Goal: Task Accomplishment & Management: Manage account settings

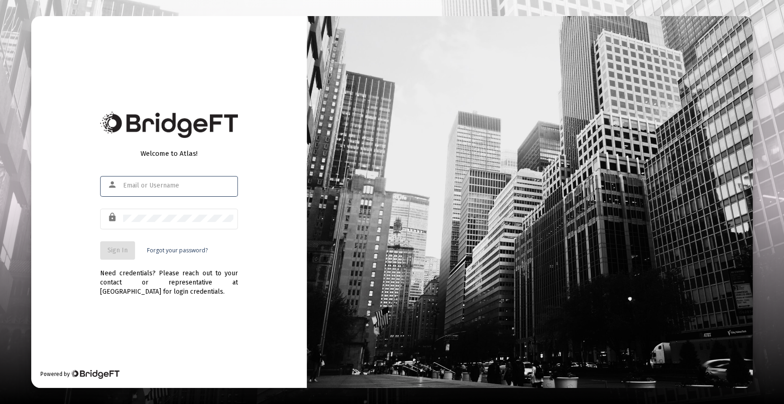
type input "[PERSON_NAME][EMAIL_ADDRESS][DOMAIN_NAME]"
click at [119, 246] on span "Sign In" at bounding box center [117, 250] width 20 height 8
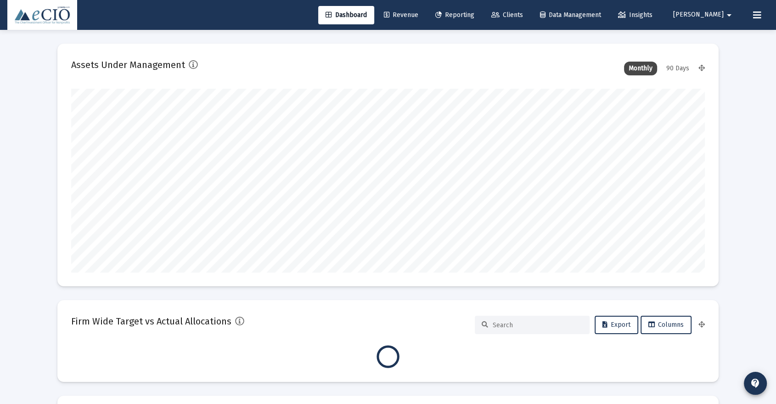
type input "2025-08-13"
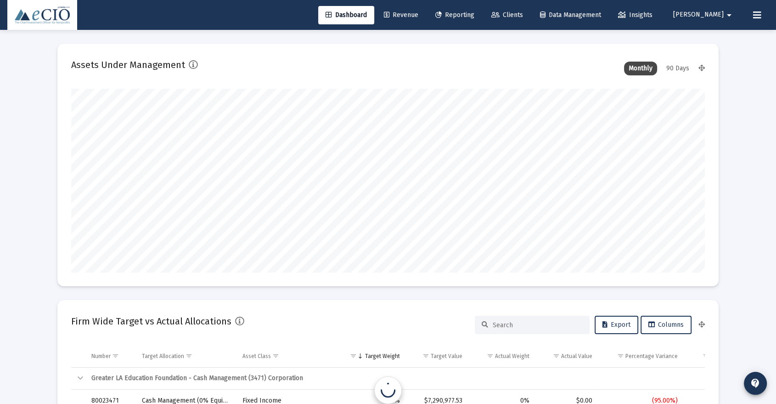
scroll to position [184, 296]
click at [719, 21] on button "Erica arrow_drop_down" at bounding box center [704, 15] width 84 height 18
click at [708, 40] on icon at bounding box center [710, 39] width 8 height 8
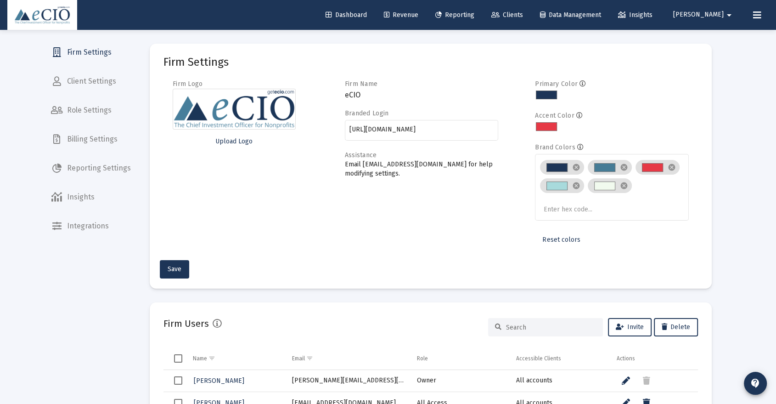
click at [88, 161] on span "Reporting Settings" at bounding box center [91, 168] width 95 height 22
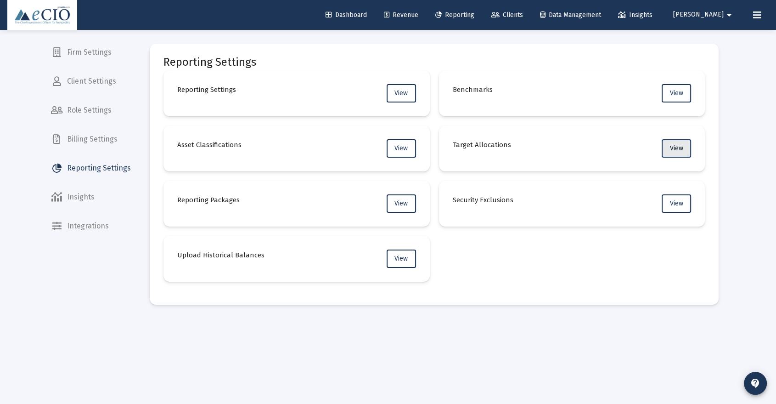
click at [678, 146] on span "View" at bounding box center [676, 148] width 13 height 8
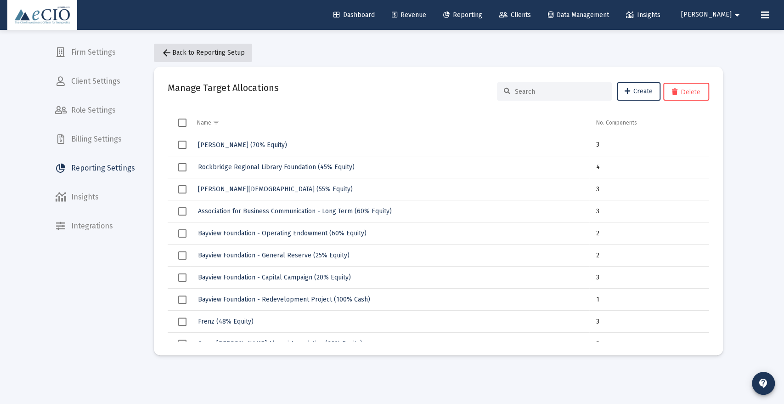
click at [237, 53] on span "arrow_back Back to Reporting Setup" at bounding box center [203, 53] width 84 height 8
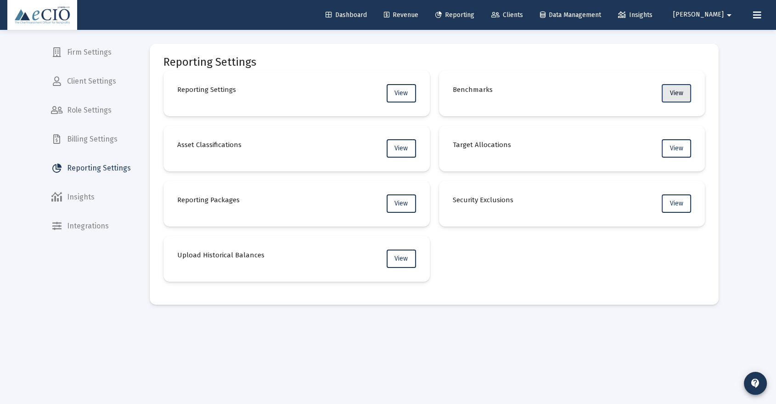
click at [677, 91] on span "View" at bounding box center [676, 93] width 13 height 8
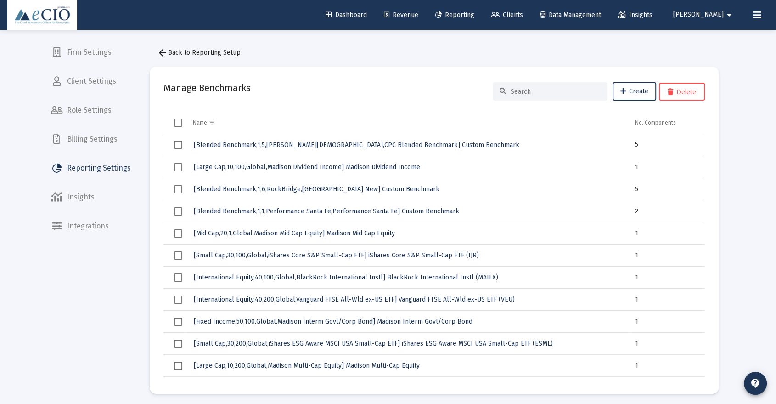
click at [538, 91] on input at bounding box center [556, 92] width 90 height 8
click at [107, 174] on span "Reporting Settings" at bounding box center [91, 168] width 95 height 22
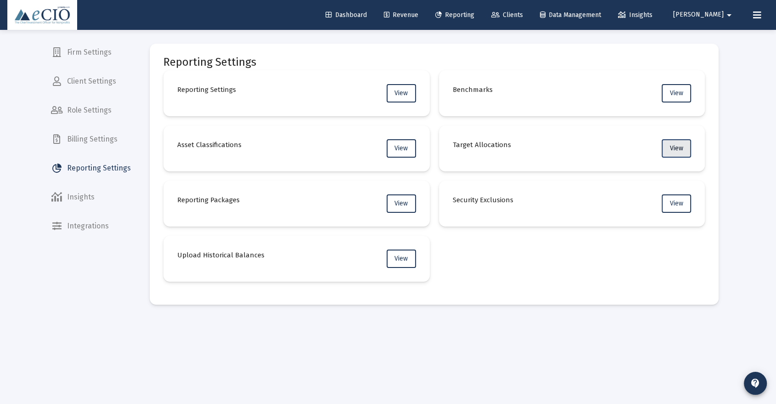
click at [677, 145] on span "View" at bounding box center [676, 148] width 13 height 8
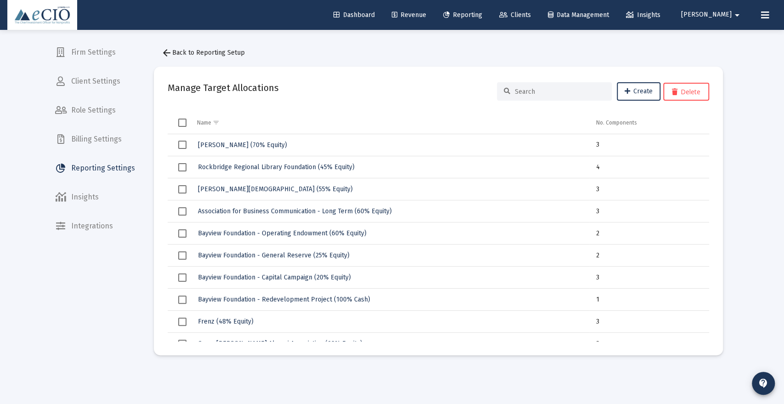
click at [547, 90] on input at bounding box center [560, 92] width 90 height 8
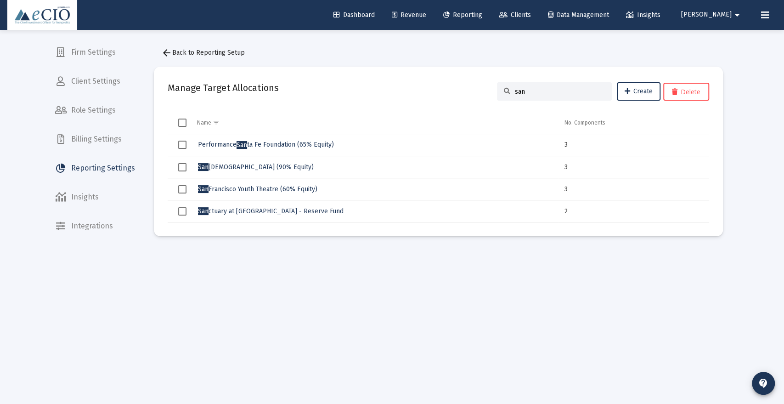
type input "san"
click at [258, 169] on span "San ctuary Church (90% Equity)" at bounding box center [256, 167] width 116 height 8
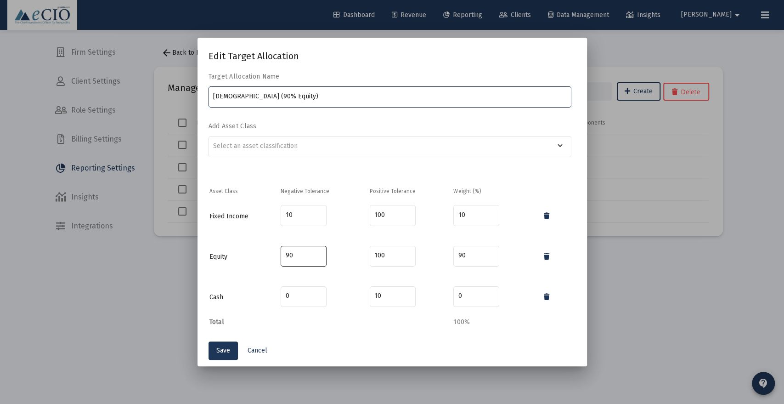
click at [286, 254] on input "90" at bounding box center [304, 255] width 36 height 7
type input "0"
click at [290, 210] on div "10" at bounding box center [304, 214] width 36 height 23
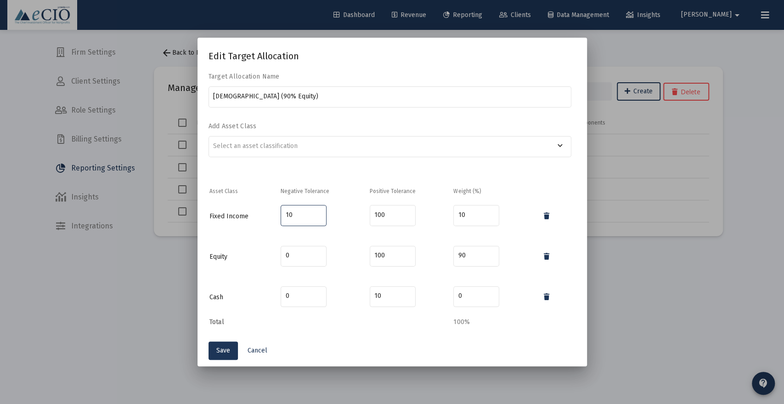
type input "1"
type input "0"
click at [255, 352] on span "Cancel" at bounding box center [258, 350] width 20 height 8
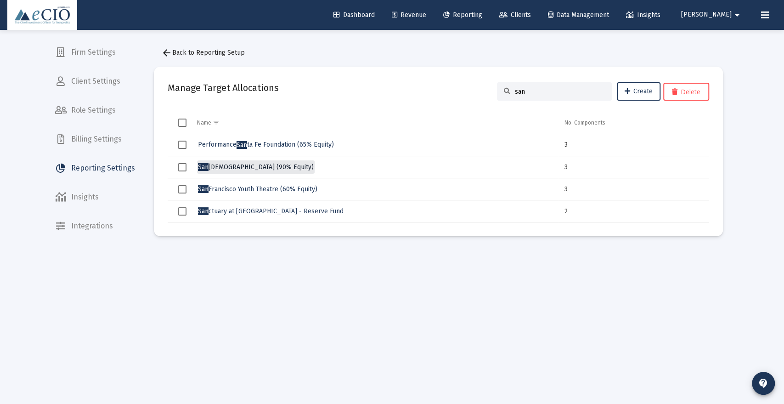
click at [258, 165] on span "San ctuary Church (90% Equity)" at bounding box center [256, 167] width 116 height 8
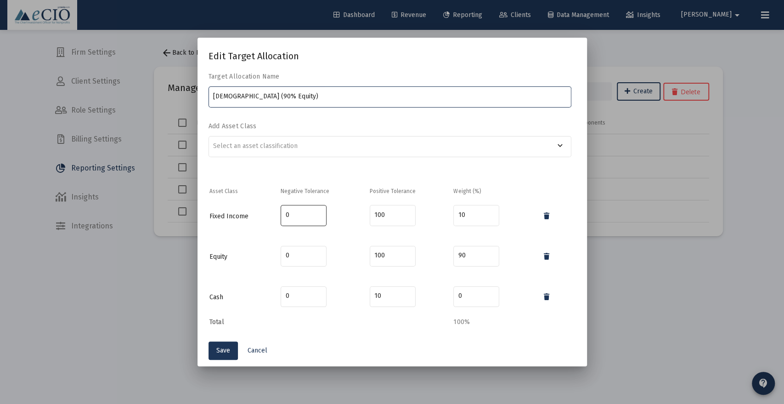
click at [303, 212] on input "0" at bounding box center [304, 214] width 36 height 7
type input "10"
click at [287, 253] on input "0" at bounding box center [304, 255] width 36 height 7
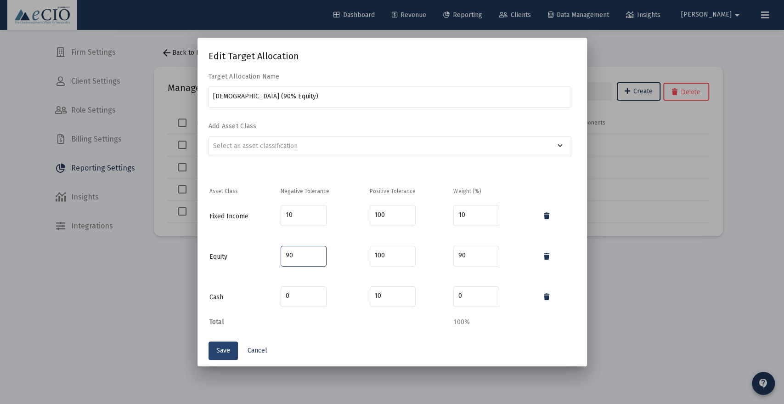
type input "90"
click at [216, 349] on span "Save" at bounding box center [223, 350] width 14 height 8
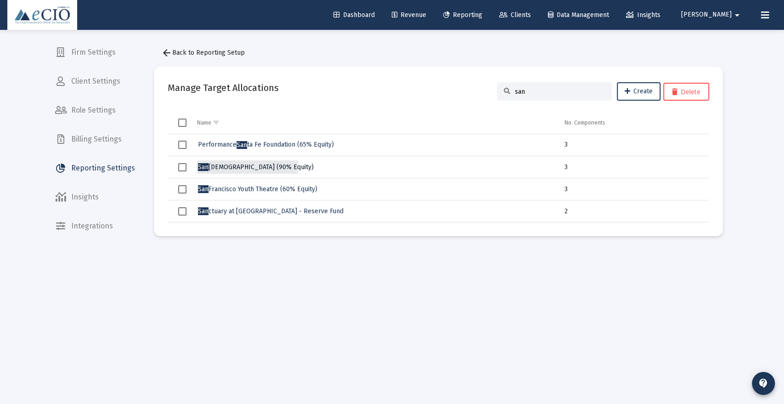
click at [247, 167] on span "San ctuary Church (90% Equity)" at bounding box center [256, 167] width 116 height 8
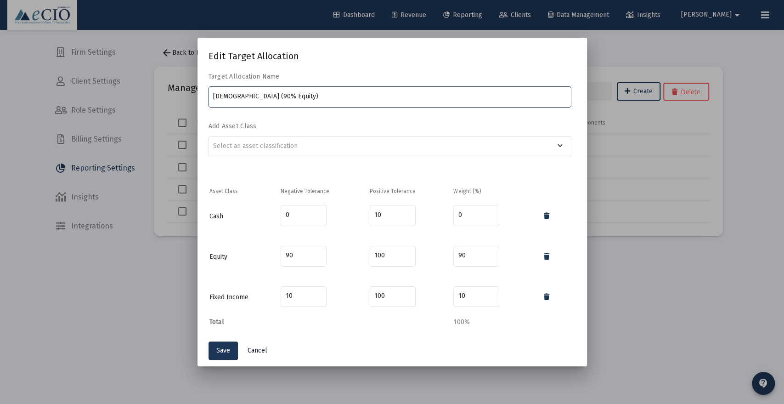
click at [254, 352] on span "Cancel" at bounding box center [258, 350] width 20 height 8
